Goal: Use online tool/utility: Utilize a website feature to perform a specific function

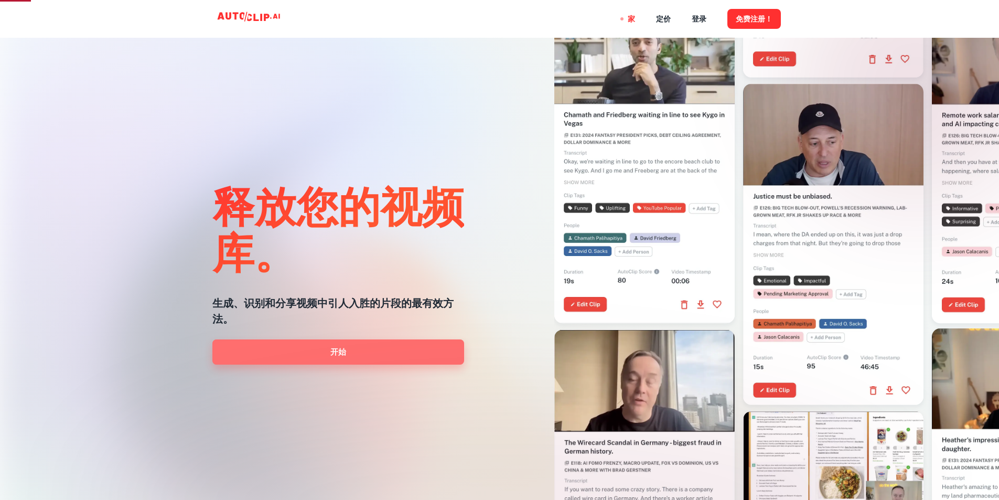
click at [357, 350] on link "开始" at bounding box center [338, 351] width 252 height 25
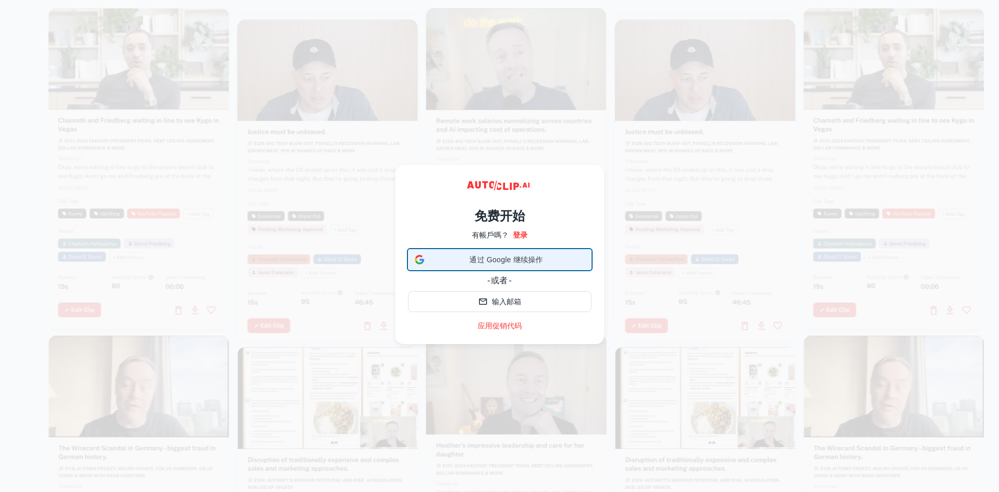
click at [502, 262] on font "通过 Google 继续操作" at bounding box center [505, 259] width 73 height 8
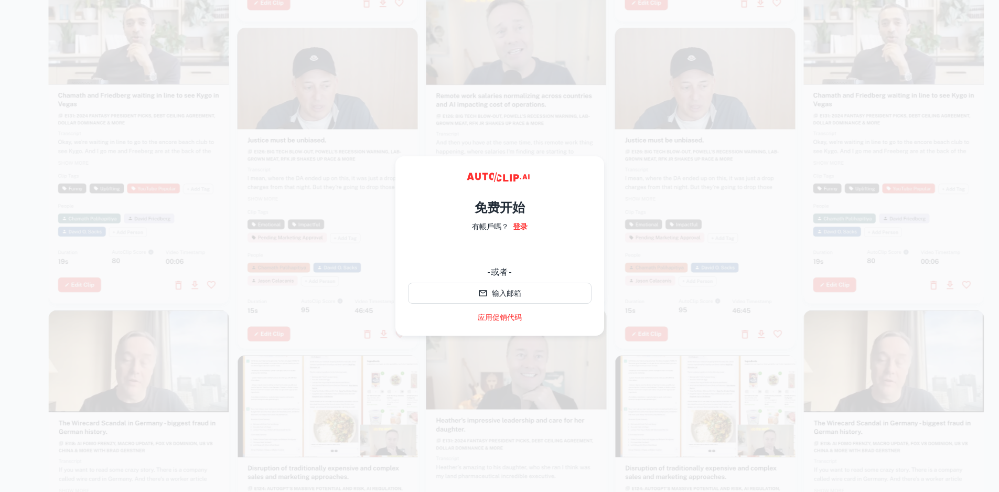
scroll to position [16, 0]
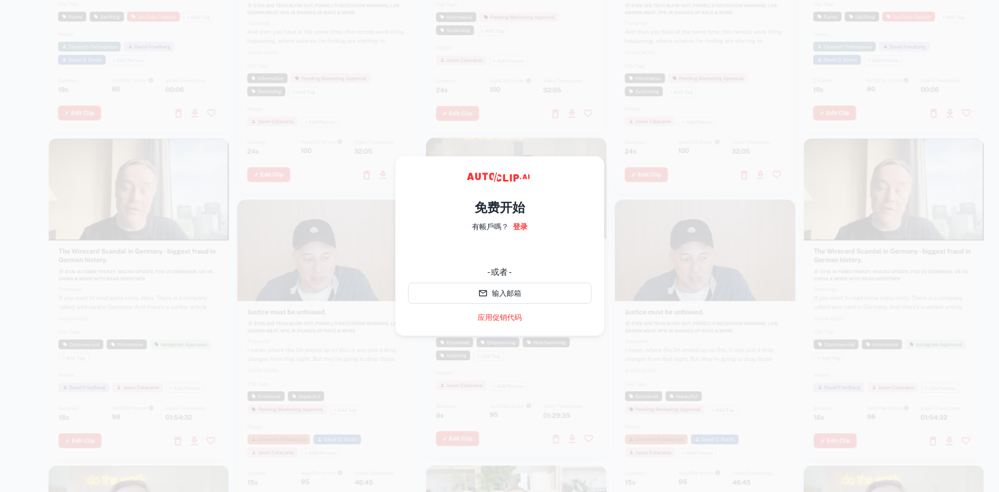
click at [235, 243] on div at bounding box center [516, 246] width 935 height 492
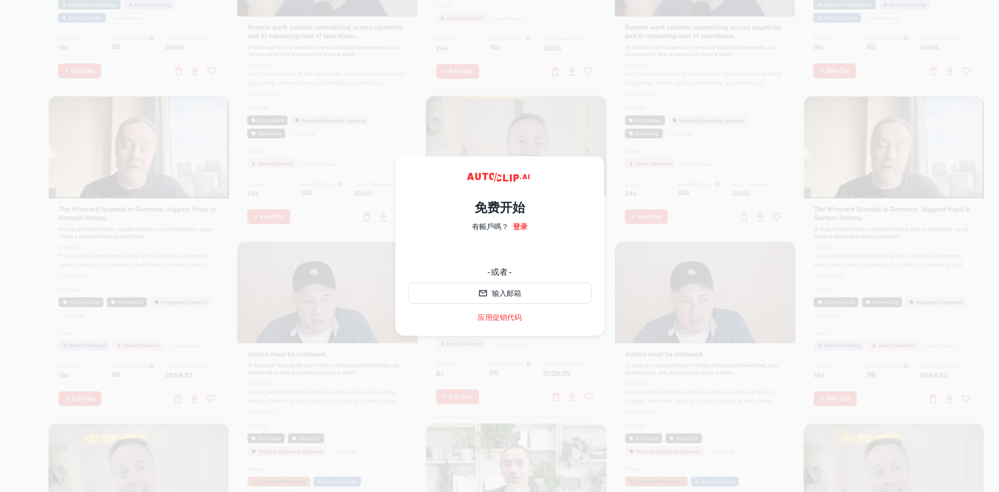
click at [682, 133] on div at bounding box center [705, 74] width 180 height 321
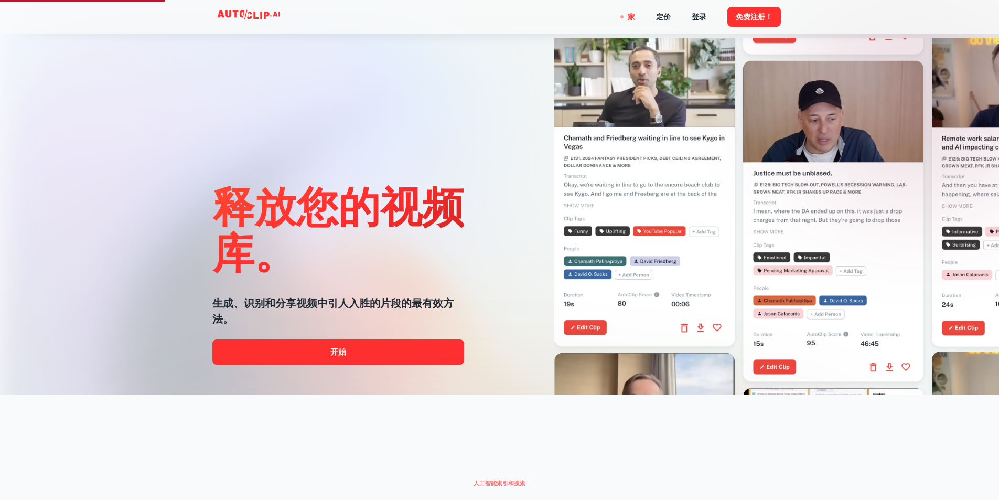
scroll to position [52, 0]
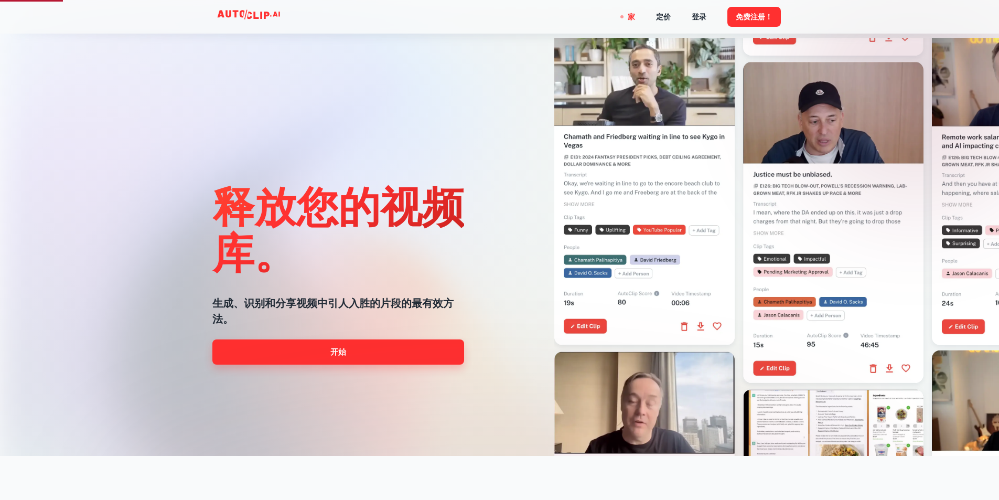
click at [366, 345] on link "开始" at bounding box center [338, 351] width 252 height 25
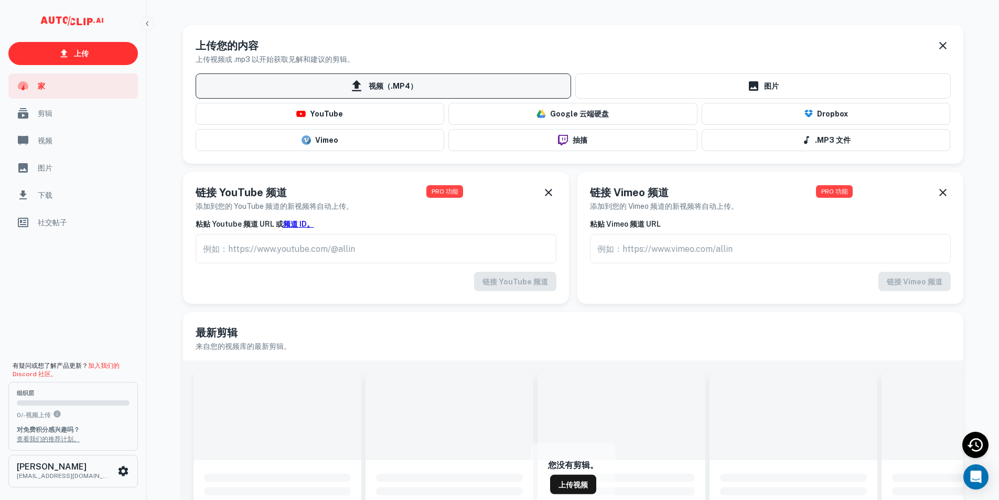
click at [418, 86] on span "视频（.MP4）" at bounding box center [383, 85] width 375 height 25
click at [0, 0] on input "视频（.MP4）" at bounding box center [0, 0] width 0 height 0
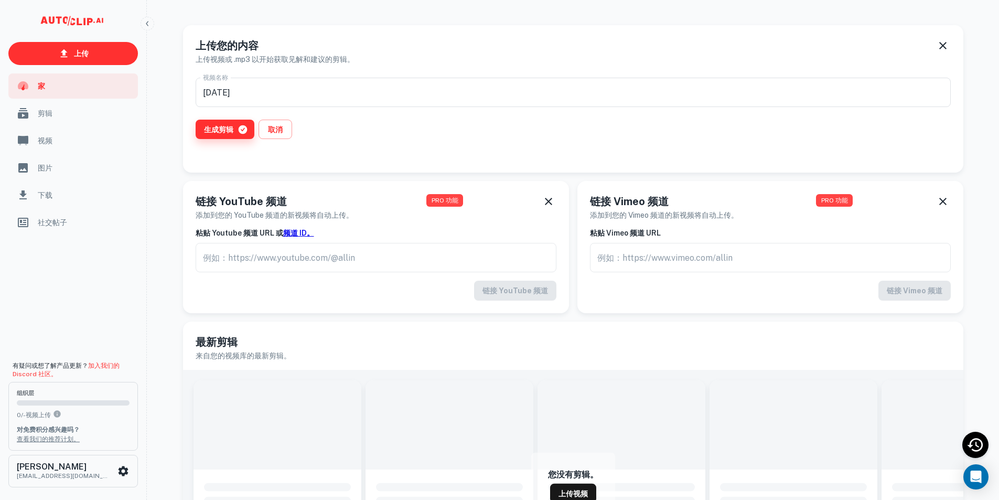
click at [217, 129] on font "生成剪辑" at bounding box center [218, 129] width 29 height 8
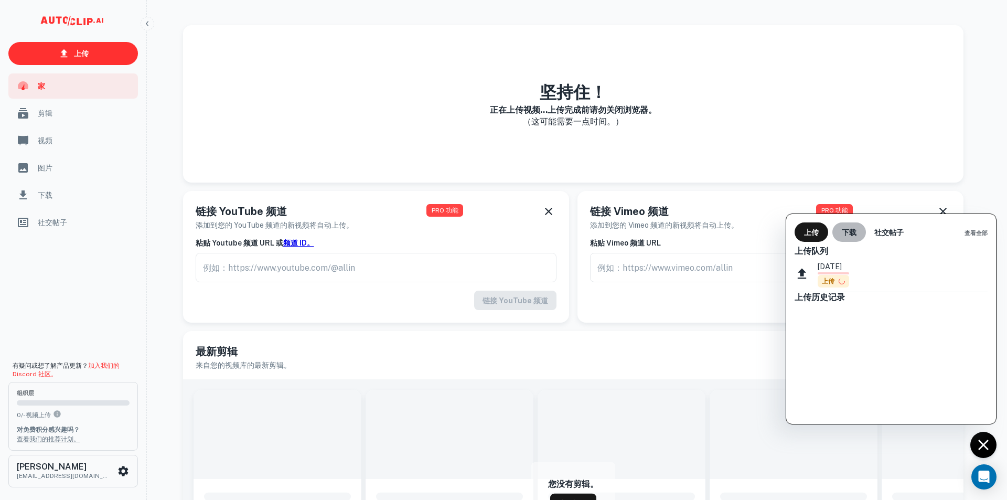
click at [841, 234] on button "下载" at bounding box center [849, 231] width 34 height 19
click at [812, 233] on font "上传" at bounding box center [811, 232] width 15 height 8
click at [832, 283] on font "上传" at bounding box center [828, 280] width 13 height 7
click at [825, 295] on font "上传历史记录" at bounding box center [819, 297] width 50 height 10
click at [975, 232] on font "查看全部" at bounding box center [975, 233] width 23 height 6
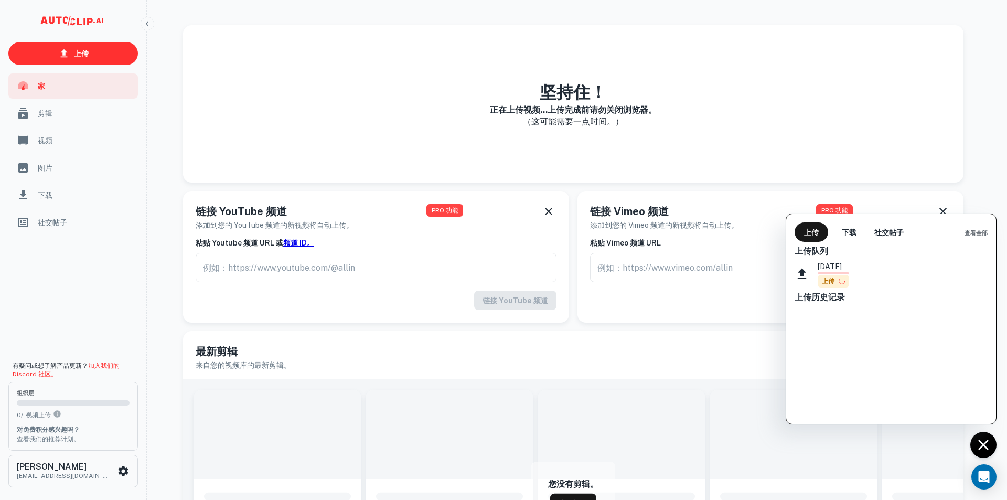
click at [609, 365] on div at bounding box center [503, 250] width 1007 height 500
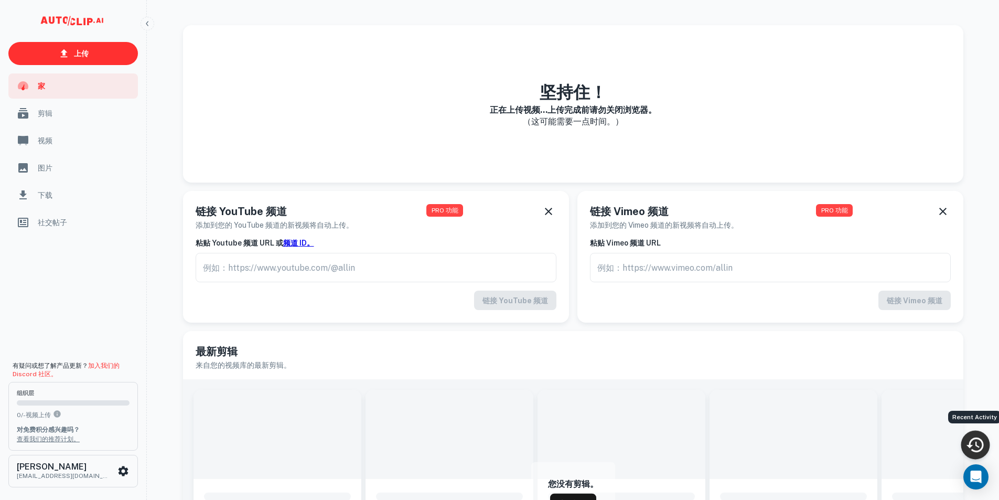
click at [981, 445] on icon "最近活动" at bounding box center [974, 444] width 19 height 19
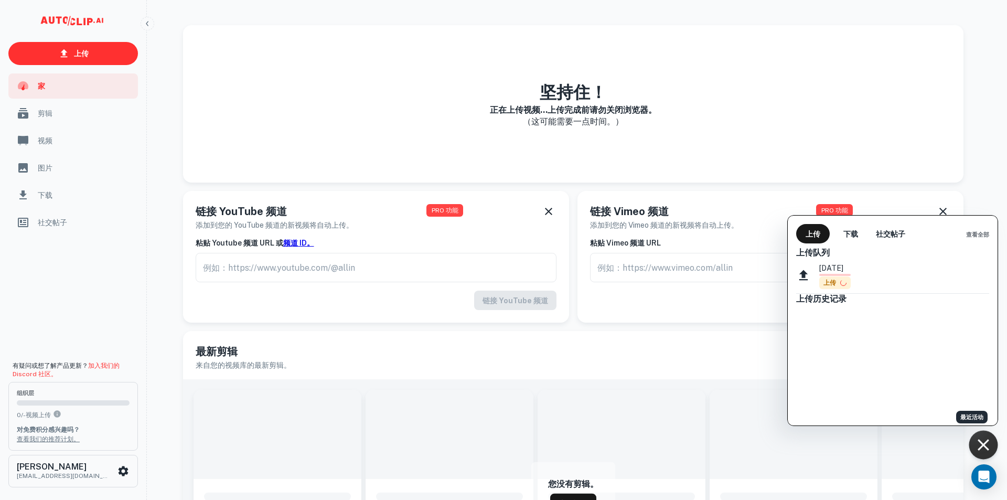
click at [979, 443] on div at bounding box center [503, 250] width 1007 height 500
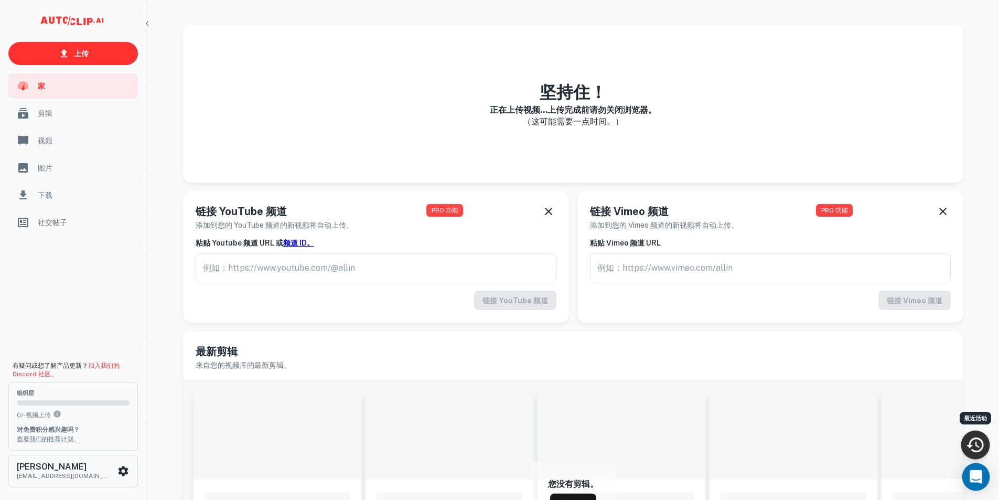
click at [975, 476] on icon "打开 Intercom Messenger" at bounding box center [975, 477] width 12 height 14
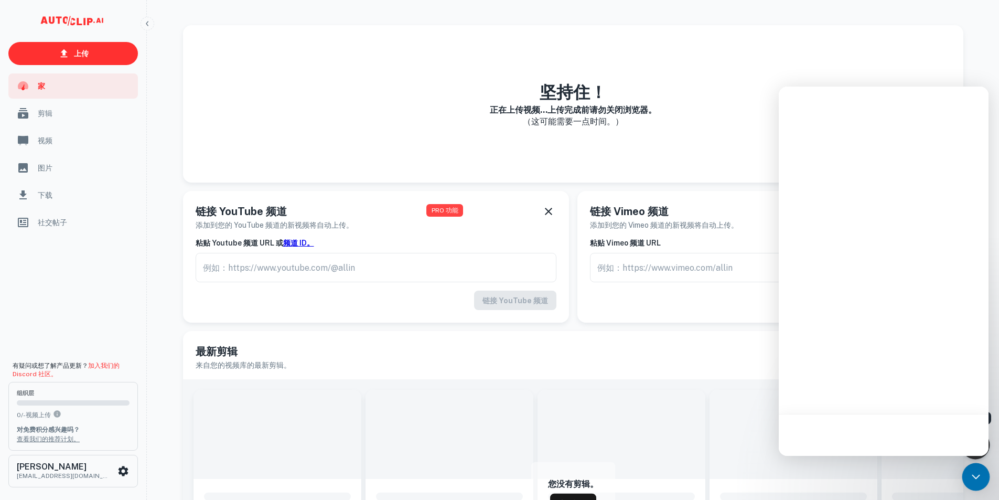
click at [975, 476] on icon "打开 Intercom Messenger" at bounding box center [976, 477] width 14 height 14
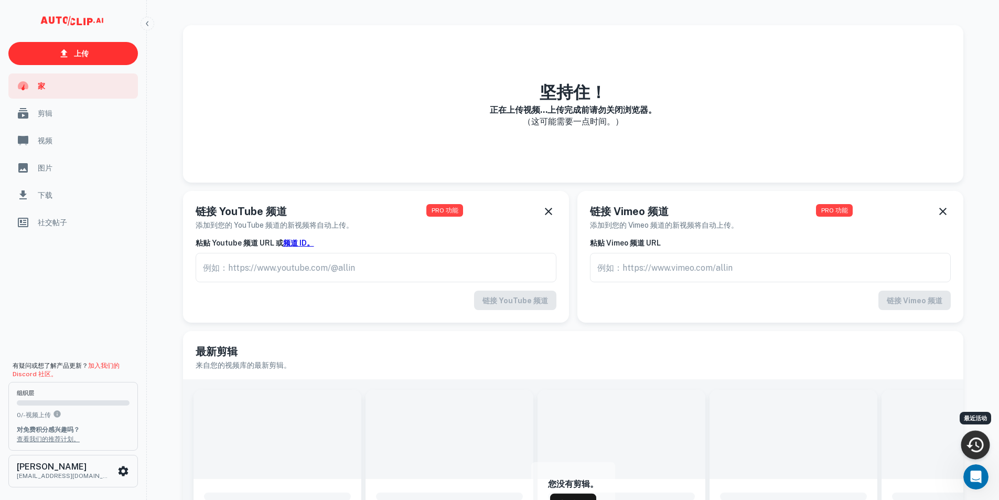
click at [52, 110] on font "剪辑" at bounding box center [45, 113] width 15 height 8
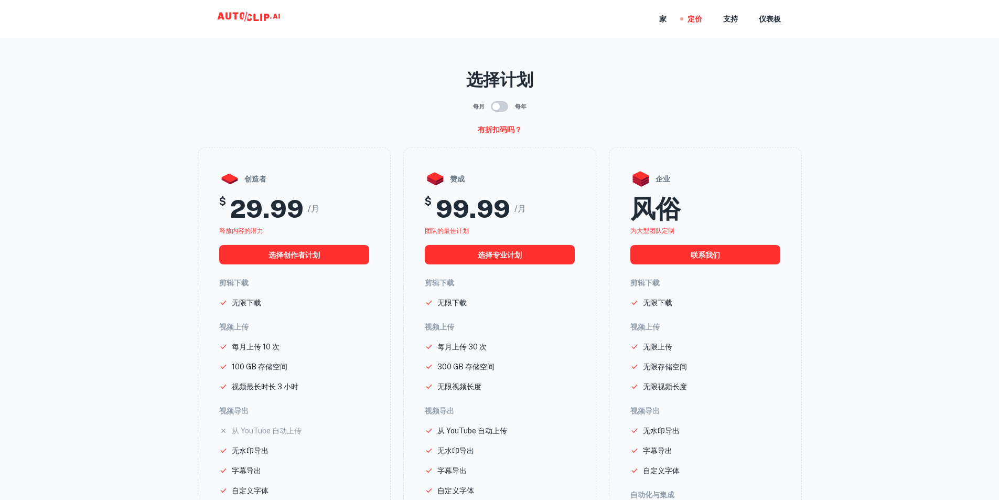
click at [496, 104] on input "checkbox" at bounding box center [496, 106] width 60 height 20
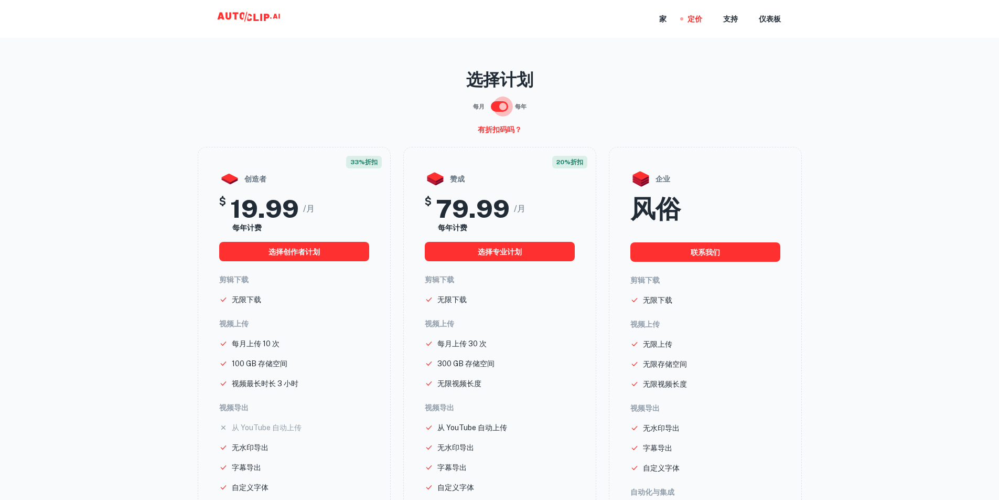
click at [498, 106] on input "checkbox" at bounding box center [503, 106] width 60 height 20
checkbox input "false"
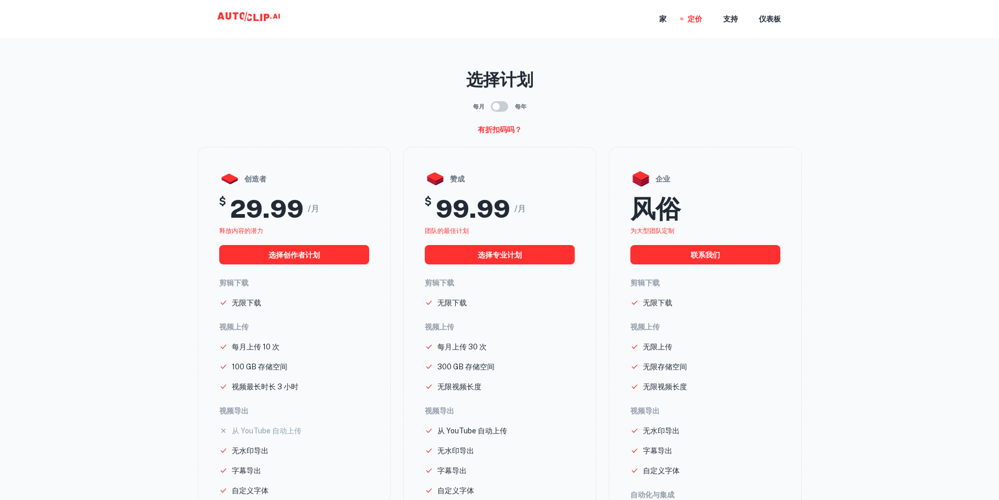
click at [687, 214] on div "风俗" at bounding box center [705, 208] width 150 height 30
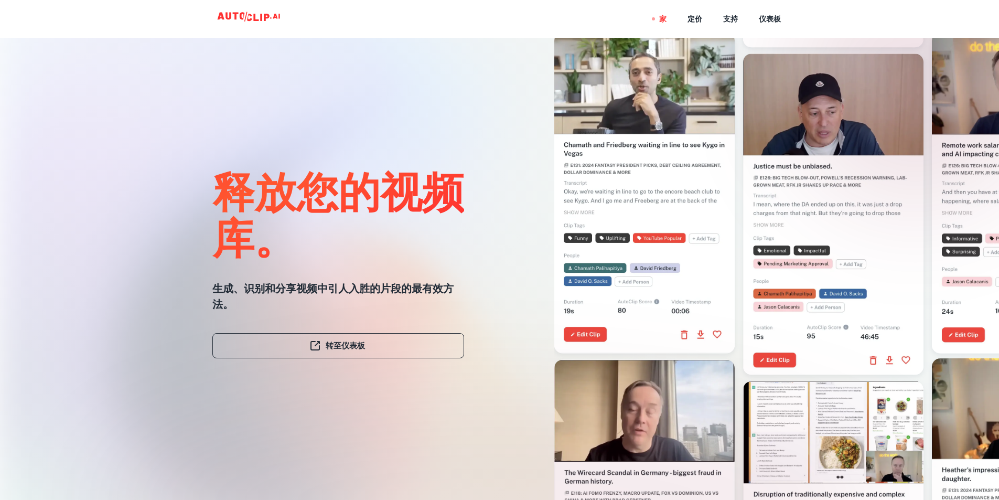
drag, startPoint x: 425, startPoint y: 106, endPoint x: 277, endPoint y: 88, distance: 149.0
click at [277, 88] on div "释放您的视频库。 生成、识别和分享视频中引人入胜的片段的最有效方法。 转至仪表板" at bounding box center [338, 271] width 252 height 500
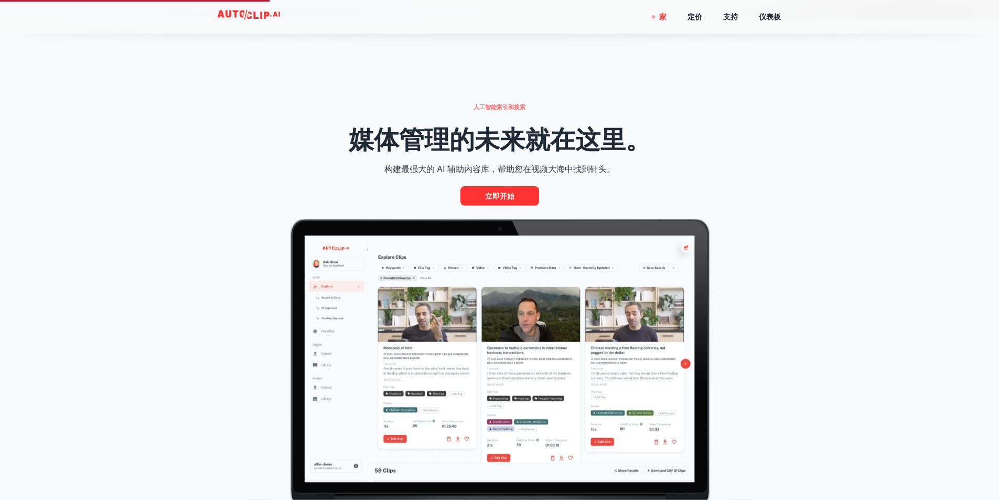
scroll to position [524, 0]
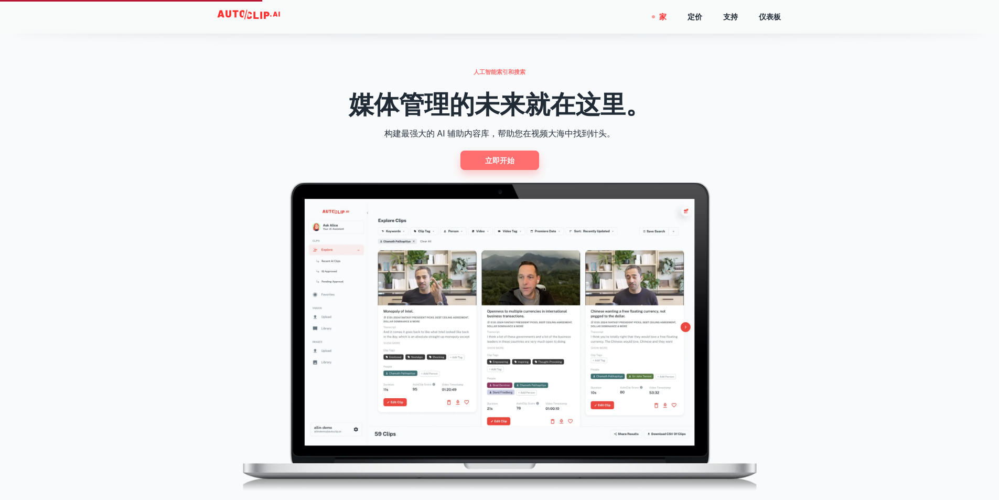
click at [518, 157] on link "立即开始" at bounding box center [499, 159] width 79 height 19
click at [492, 155] on font "立即开始" at bounding box center [499, 160] width 29 height 13
